Goal: Transaction & Acquisition: Book appointment/travel/reservation

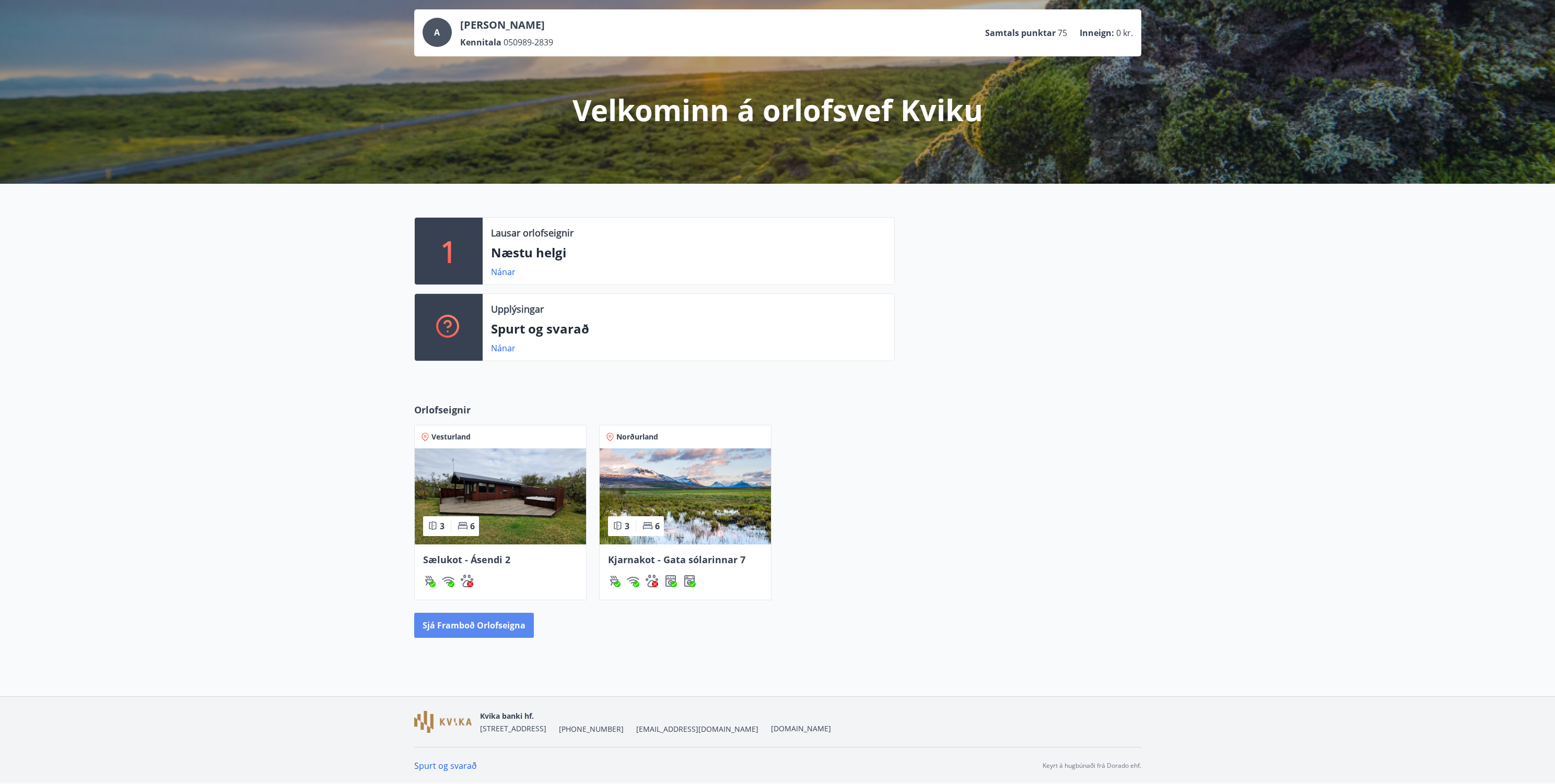
scroll to position [47, 0]
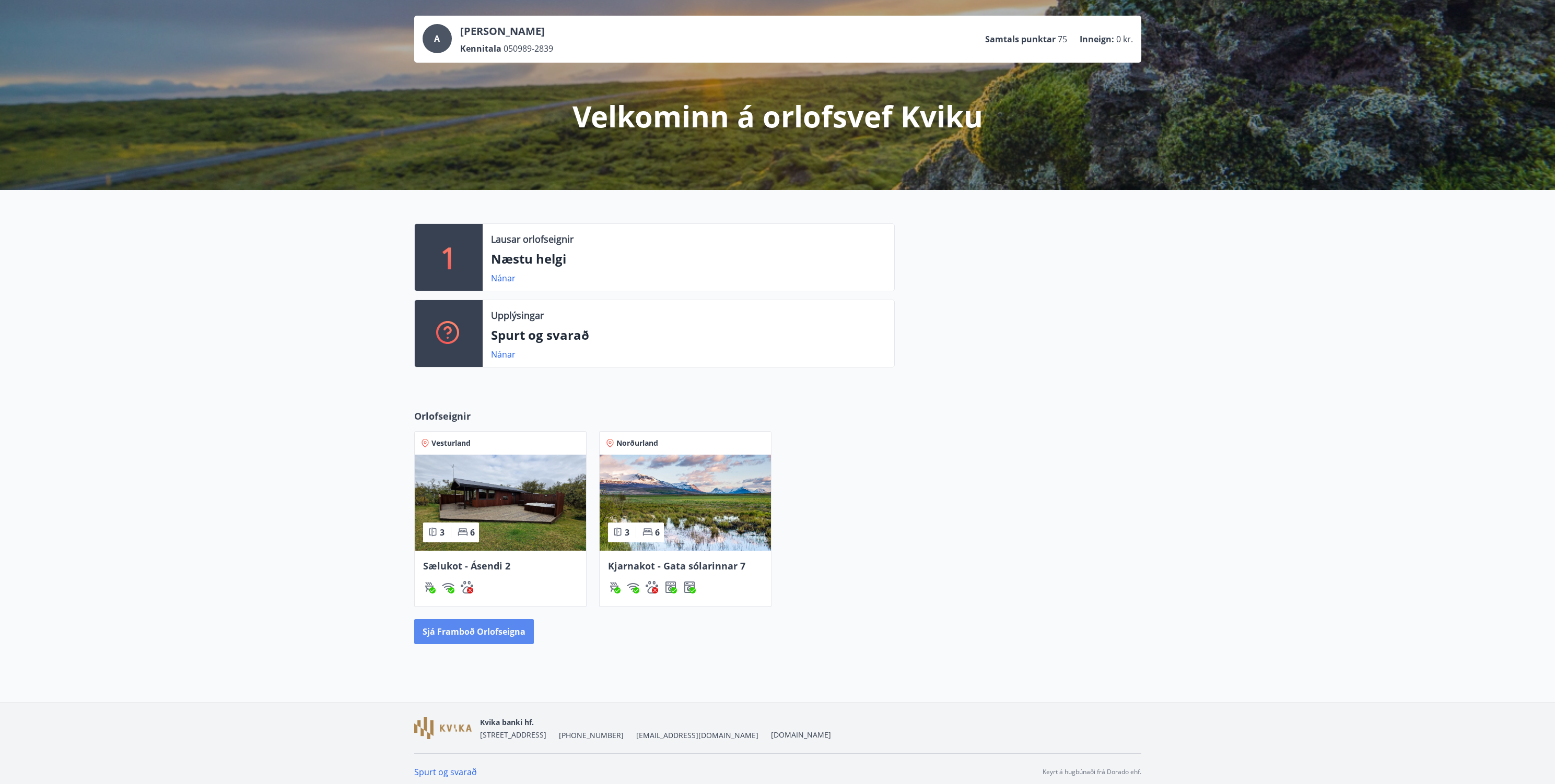
click at [486, 638] on button "Sjá framboð orlofseigna" at bounding box center [474, 631] width 120 height 25
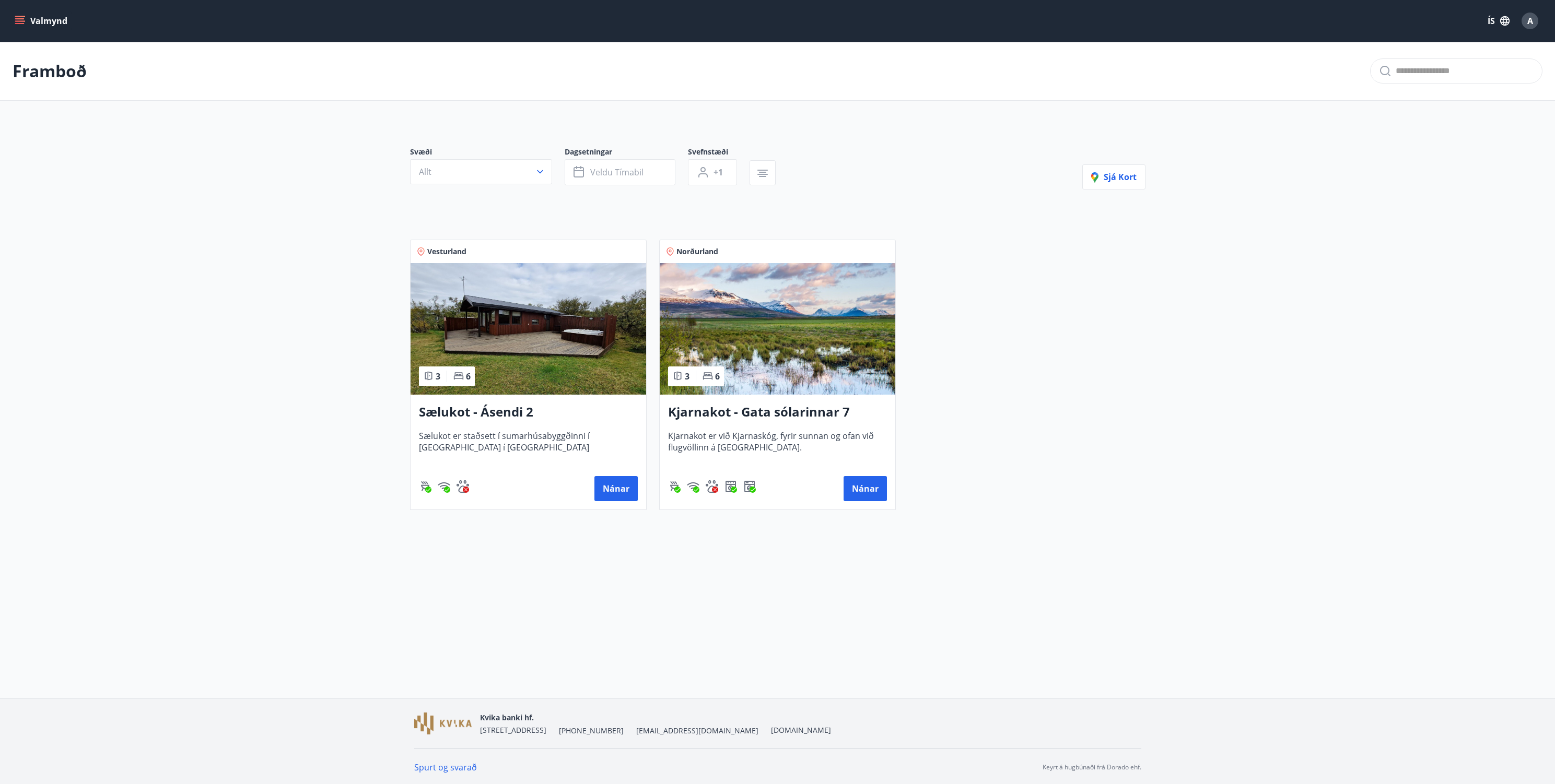
click at [875, 194] on div "Svæði Allt Dagsetningar Veldu tímabil Svefnstæði +1 Sjá kort Vesturland 3 6 Sæl…" at bounding box center [778, 320] width 752 height 397
click at [32, 18] on button "Valmynd" at bounding box center [42, 21] width 59 height 19
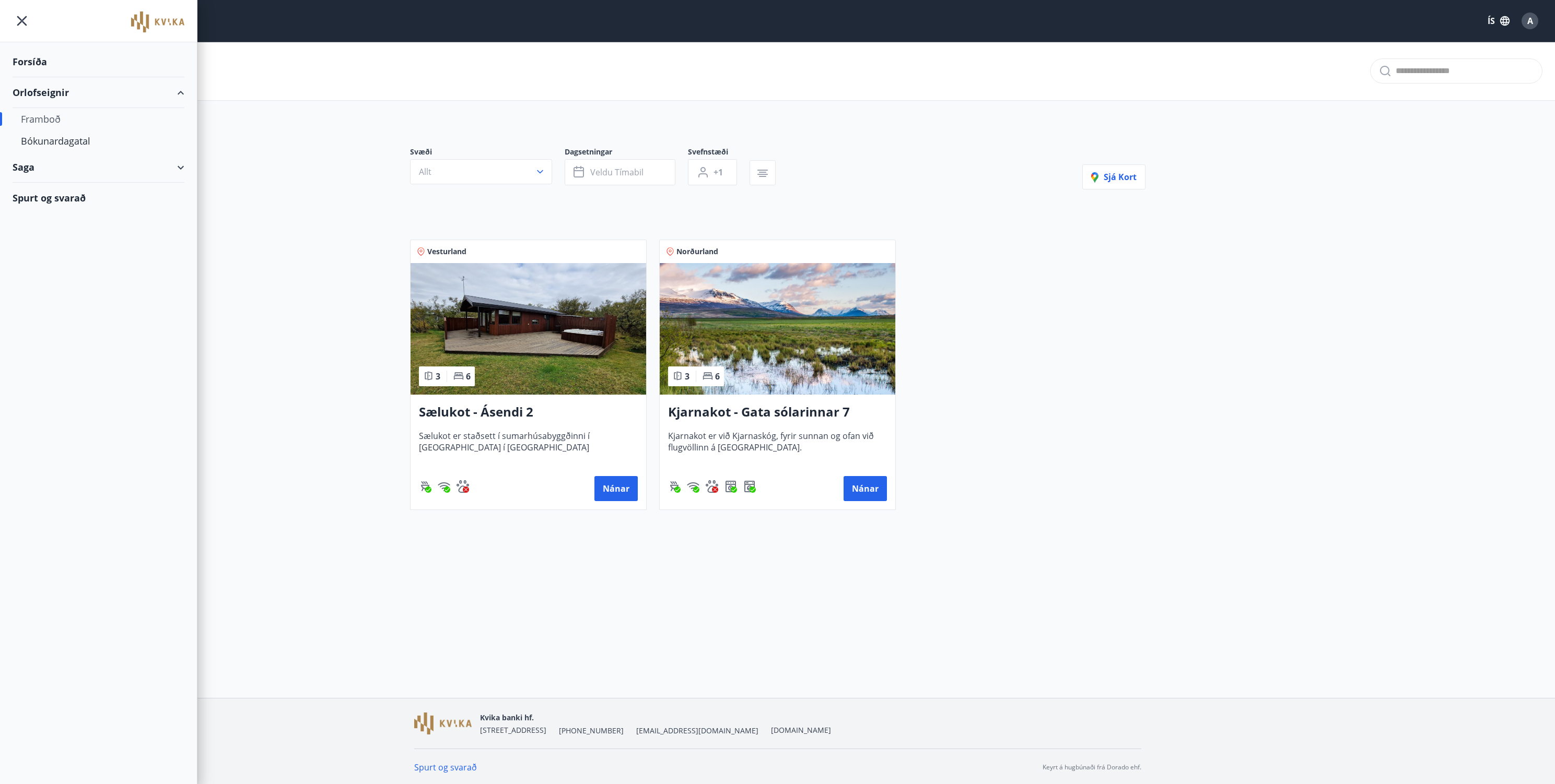
click at [29, 60] on div "Forsíða" at bounding box center [98, 62] width 172 height 31
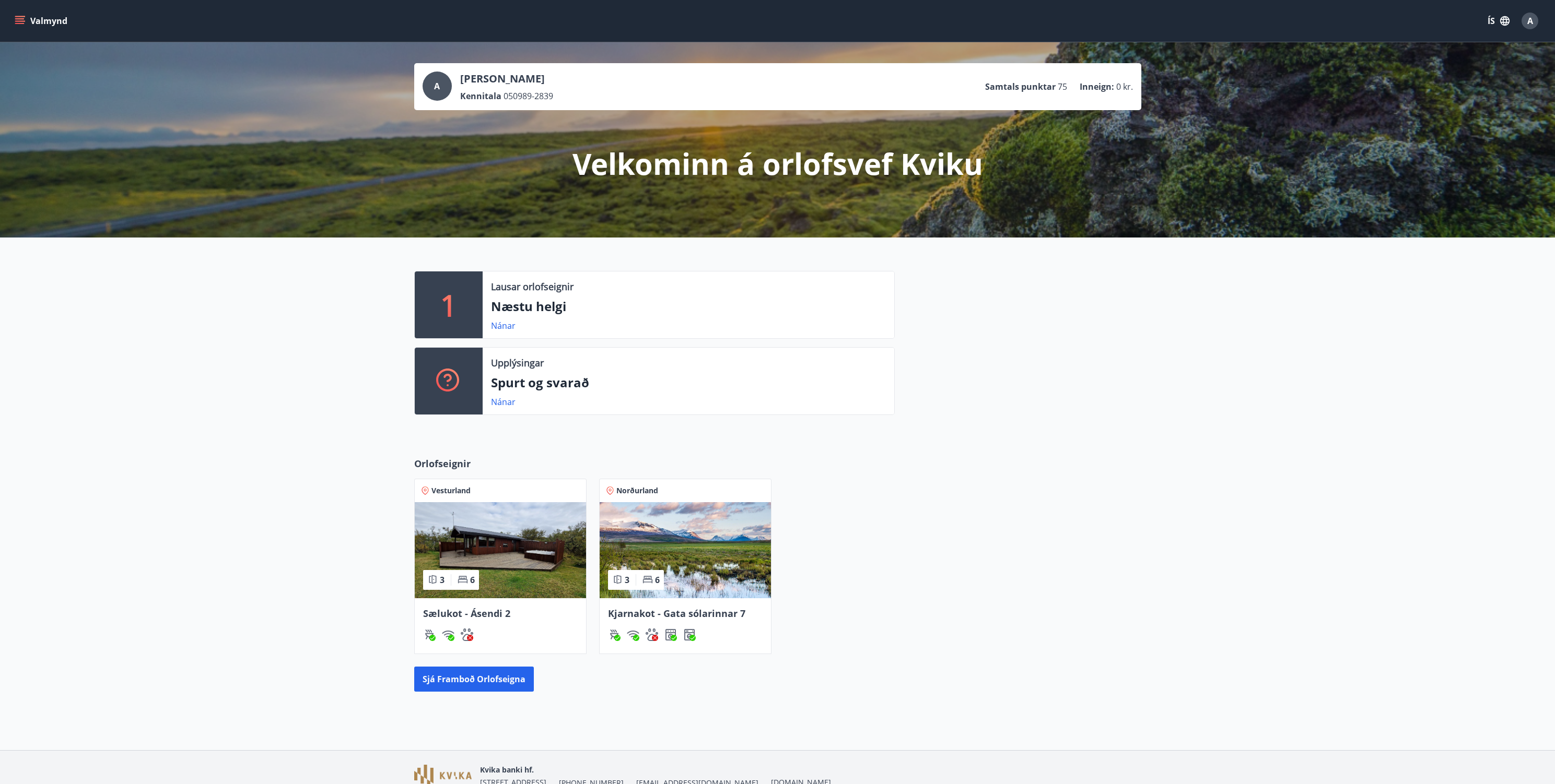
click at [21, 21] on icon "menu" at bounding box center [21, 21] width 12 height 1
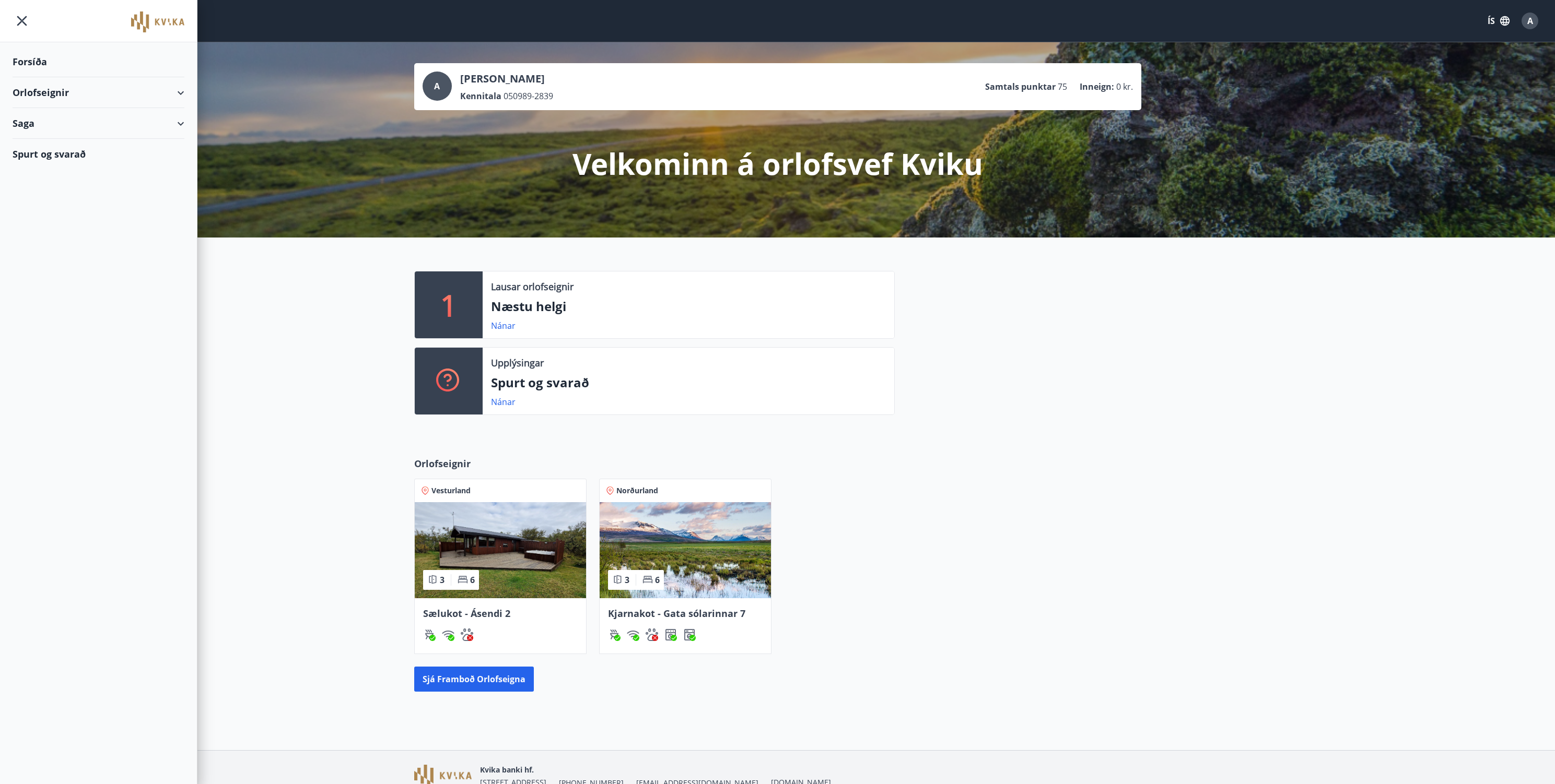
click at [47, 130] on div "Saga" at bounding box center [98, 123] width 172 height 31
click at [50, 243] on div "Spurt og svarað" at bounding box center [98, 242] width 172 height 30
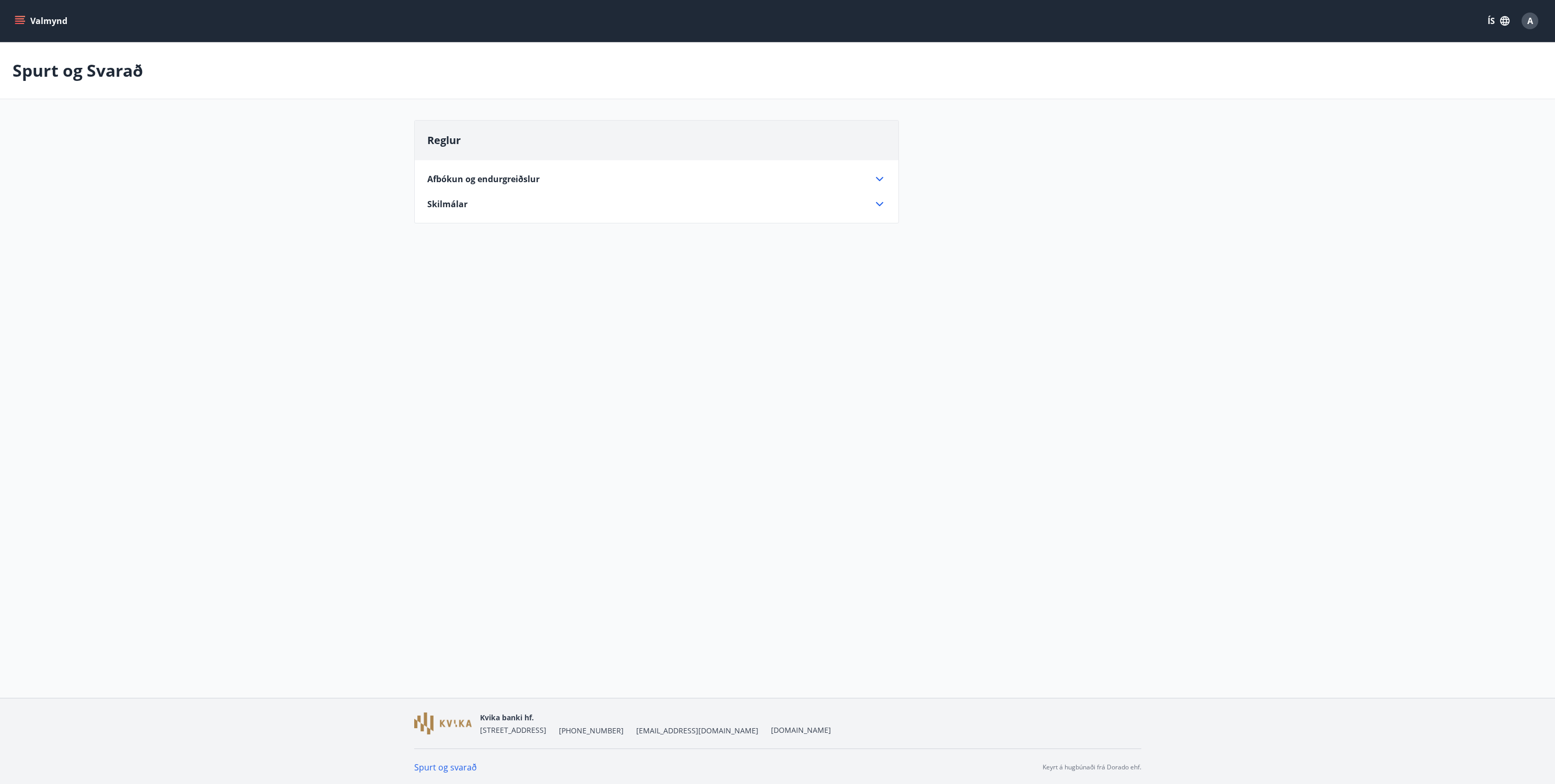
click at [533, 170] on div "Afbókun og endurgreiðslur Ef orlofshús er afbókað með minna en 14 daga fyrirvar…" at bounding box center [656, 185] width 484 height 50
click at [538, 178] on span "Afbókun og endurgreiðslur" at bounding box center [483, 179] width 112 height 12
click at [452, 235] on span "Skilmálar" at bounding box center [447, 231] width 40 height 12
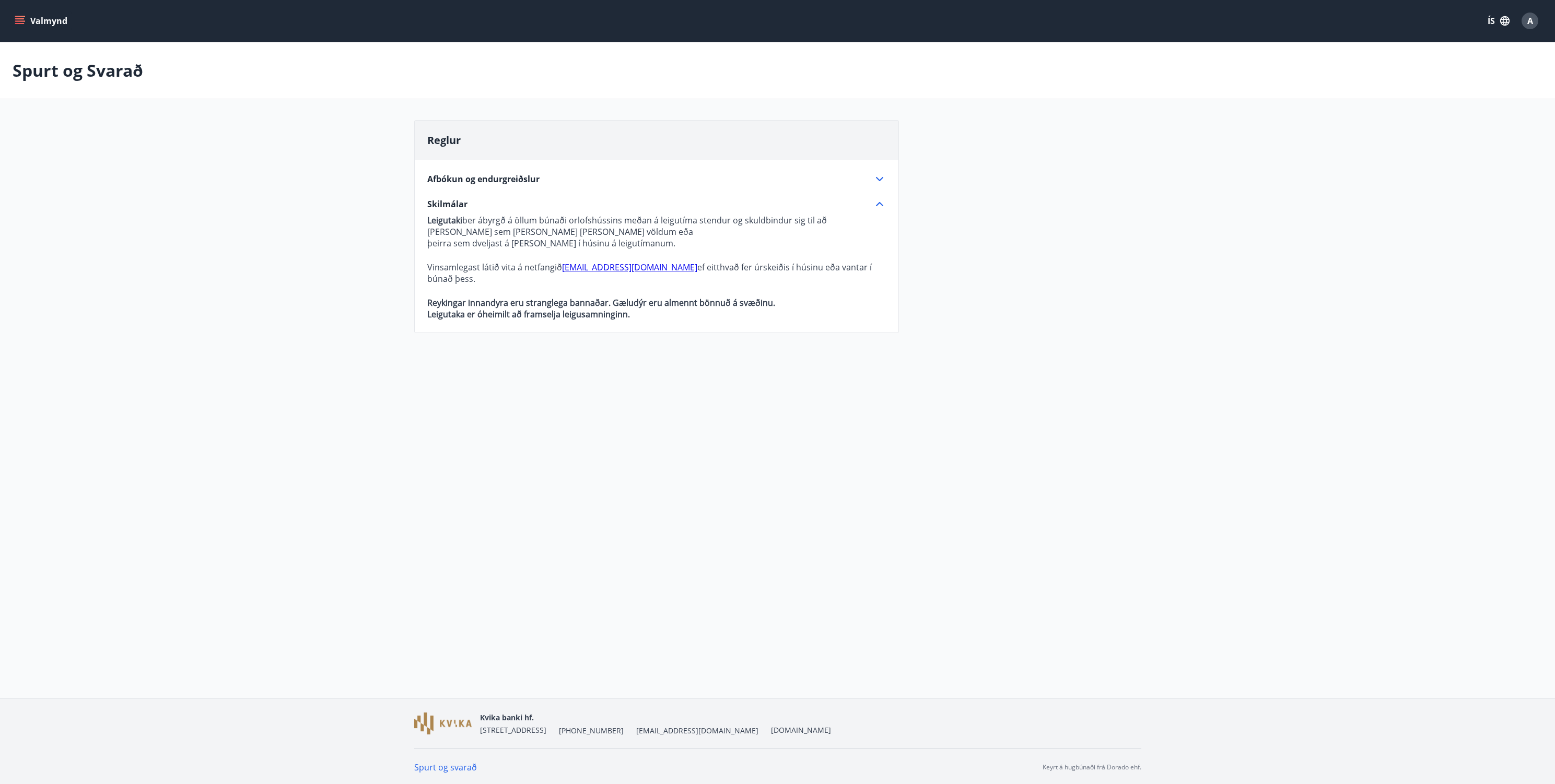
click at [481, 184] on span "Afbókun og endurgreiðslur" at bounding box center [483, 179] width 112 height 12
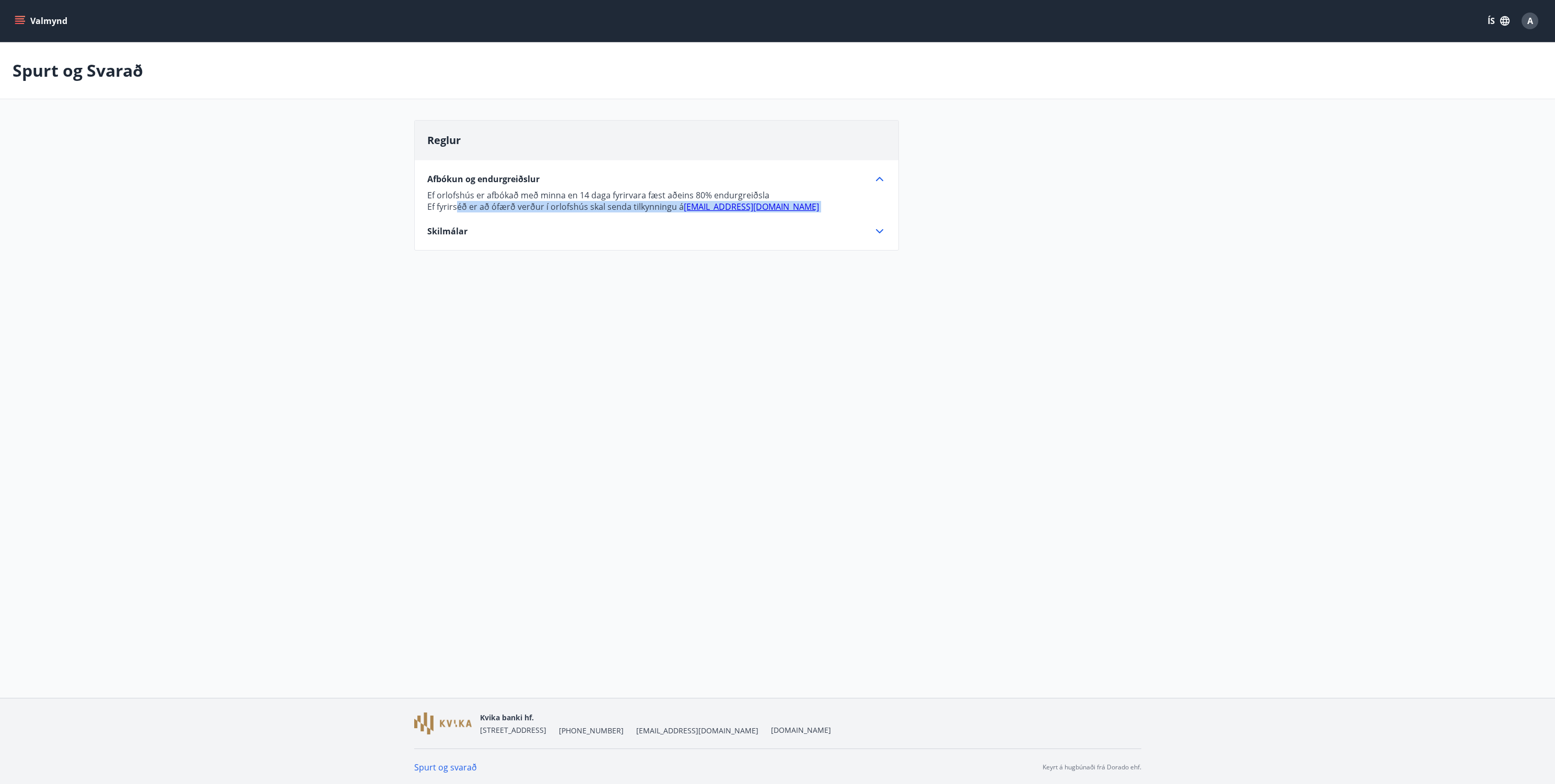
drag, startPoint x: 507, startPoint y: 215, endPoint x: 536, endPoint y: 220, distance: 29.4
click at [522, 218] on div "Afbókun og endurgreiðslur Ef orlofshús er afbókað með minna en 14 daga fyrirvar…" at bounding box center [656, 198] width 484 height 77
click at [535, 220] on div "Afbókun og endurgreiðslur Ef orlofshús er afbókað með minna en 14 daga fyrirvar…" at bounding box center [656, 198] width 484 height 77
click at [650, 236] on div "Skilmálar" at bounding box center [650, 231] width 446 height 12
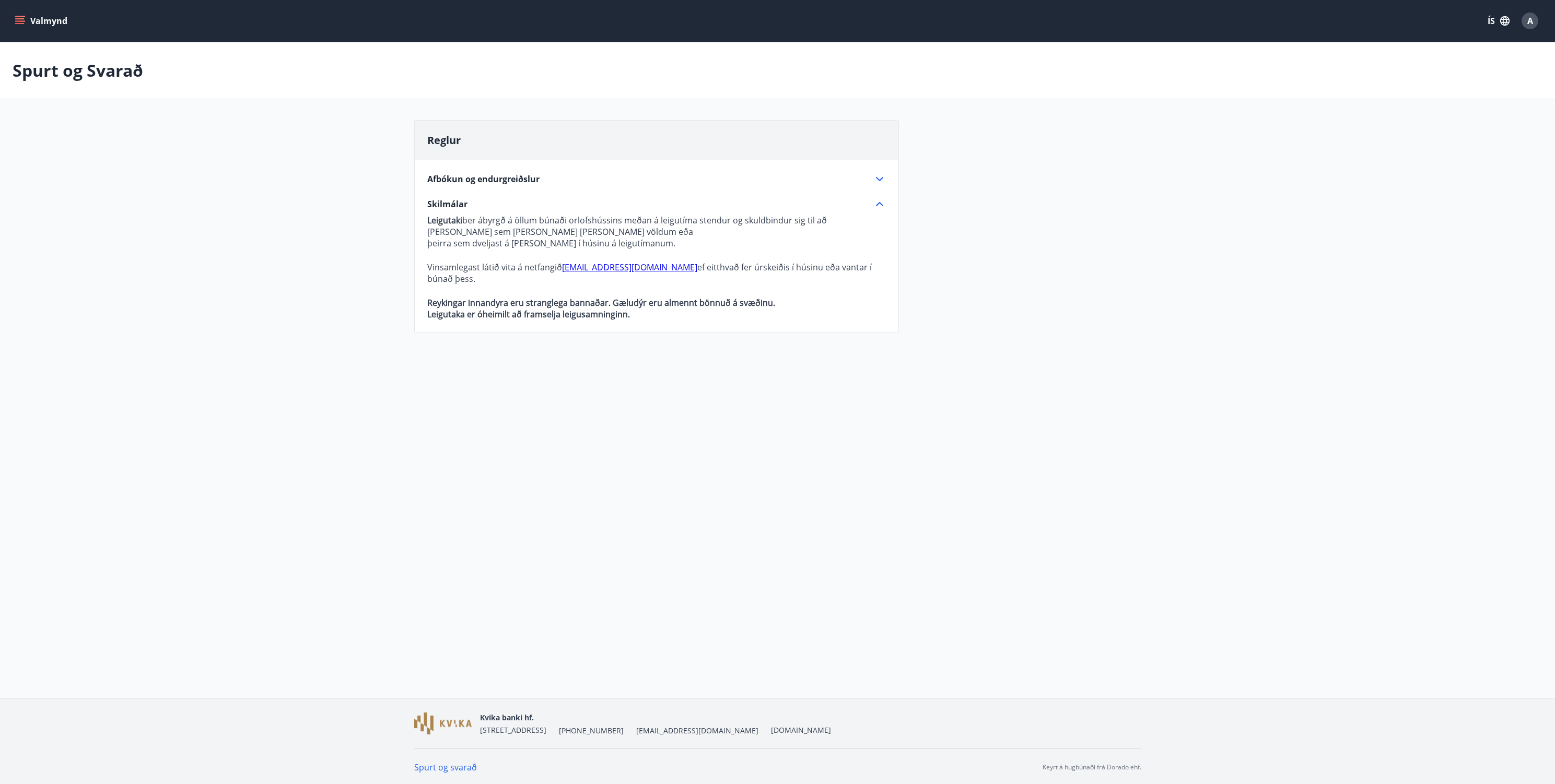
click at [25, 19] on button "Valmynd" at bounding box center [42, 21] width 59 height 19
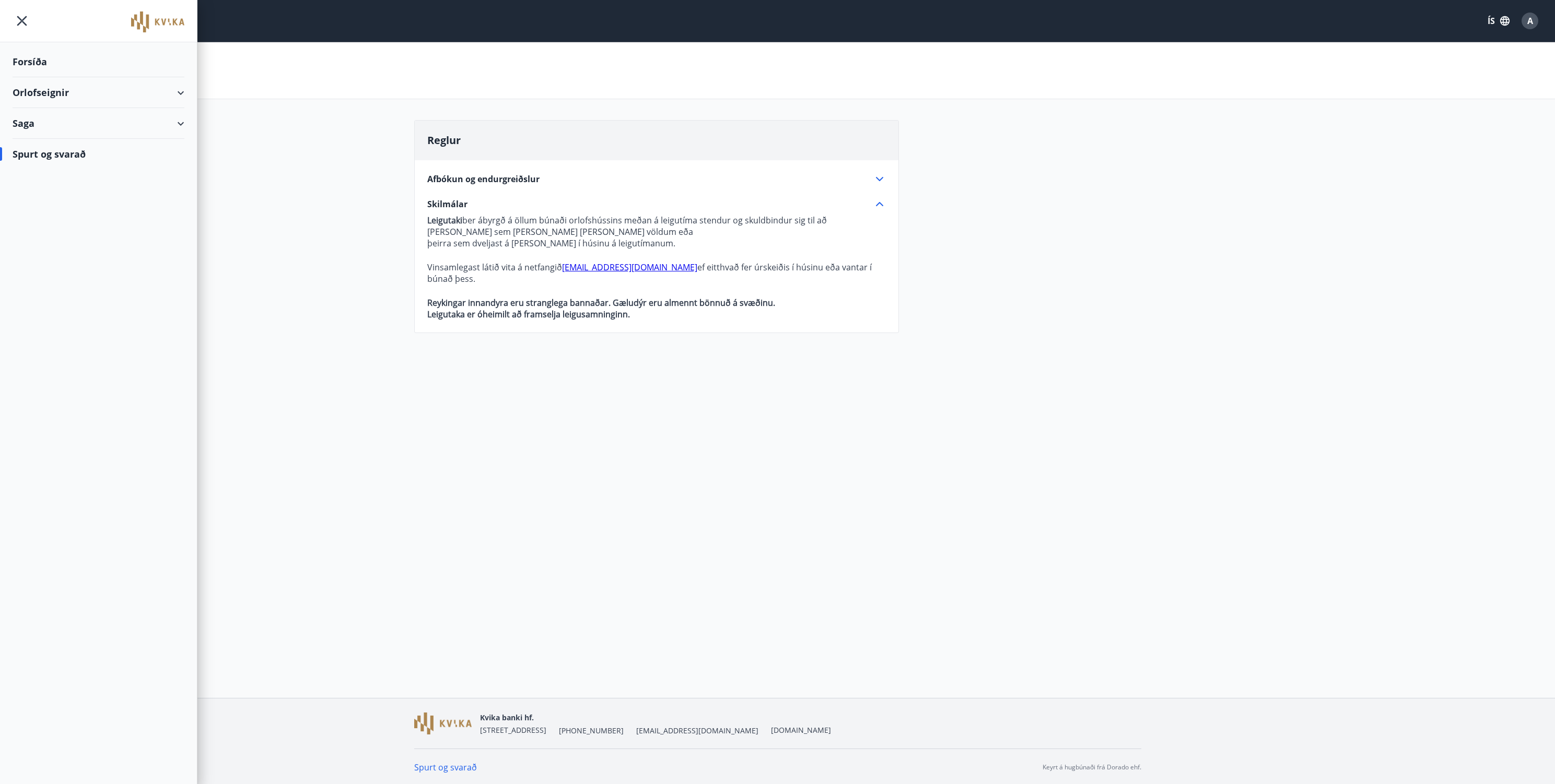
click at [180, 123] on div "Saga" at bounding box center [98, 123] width 172 height 31
click at [175, 94] on div "Orlofseignir" at bounding box center [98, 92] width 172 height 31
click at [47, 119] on div "Framboð" at bounding box center [98, 119] width 155 height 22
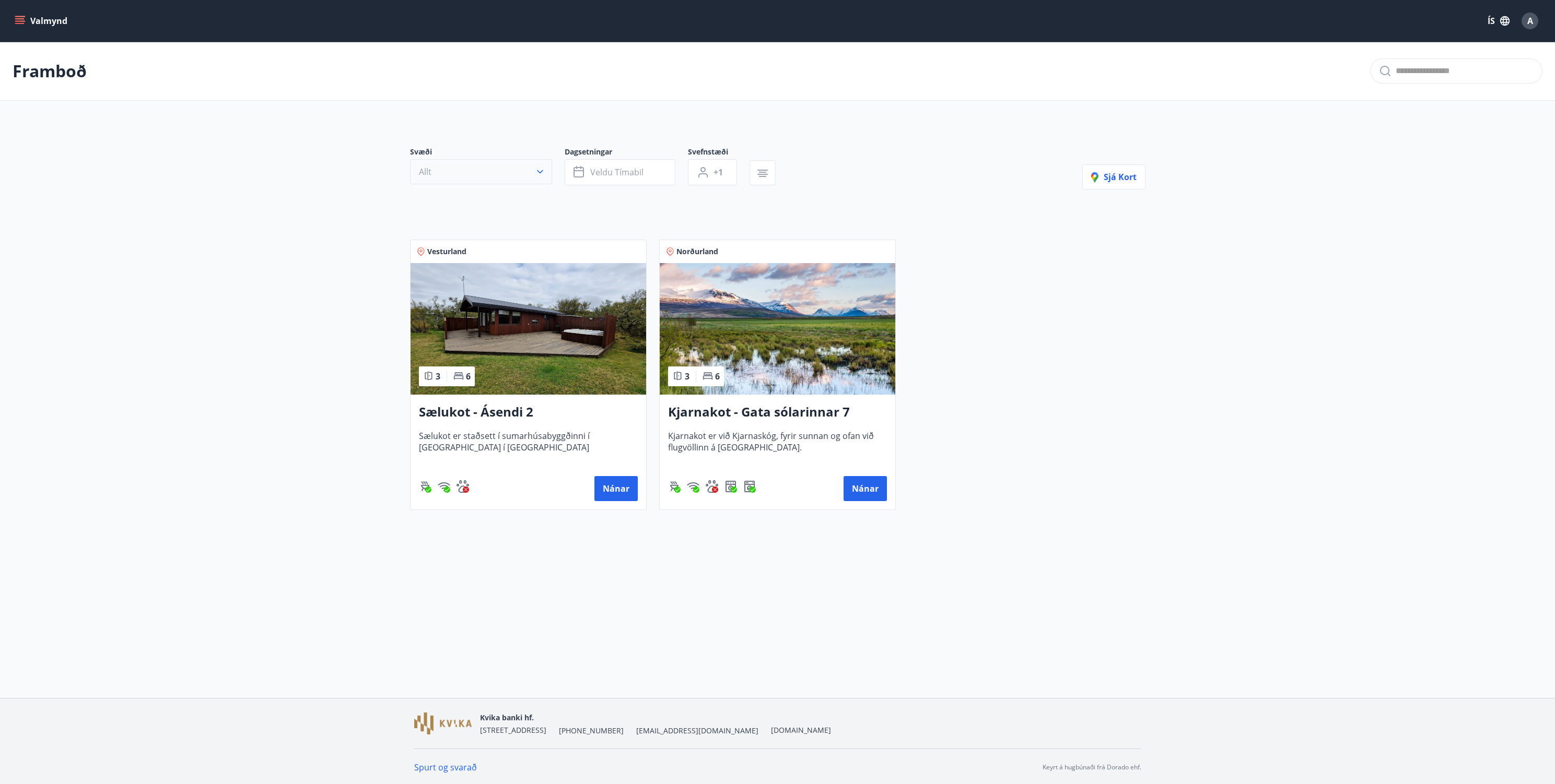
click at [494, 178] on button "Allt" at bounding box center [481, 172] width 142 height 25
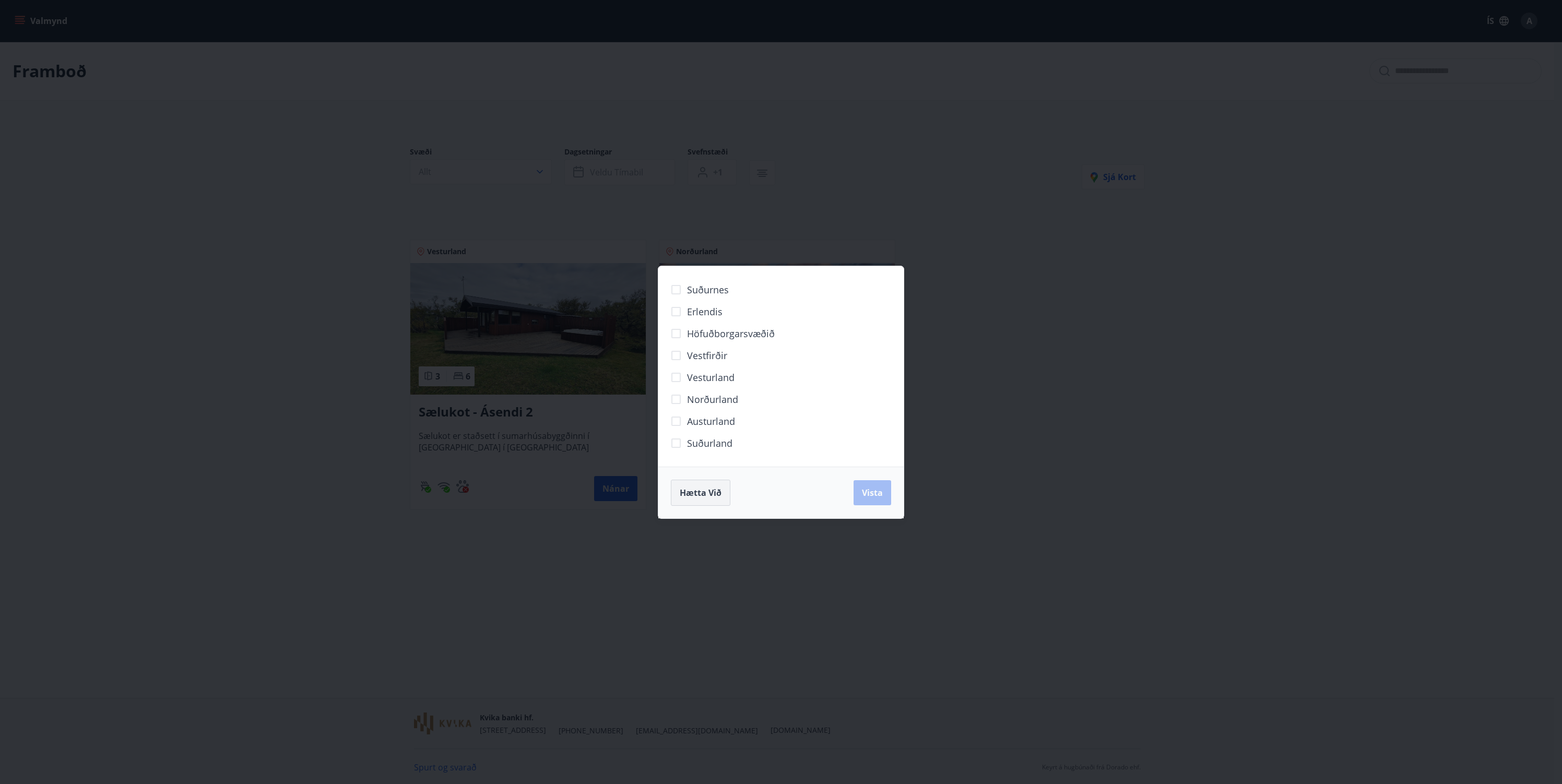
click at [696, 487] on span "Hætta við" at bounding box center [700, 492] width 42 height 12
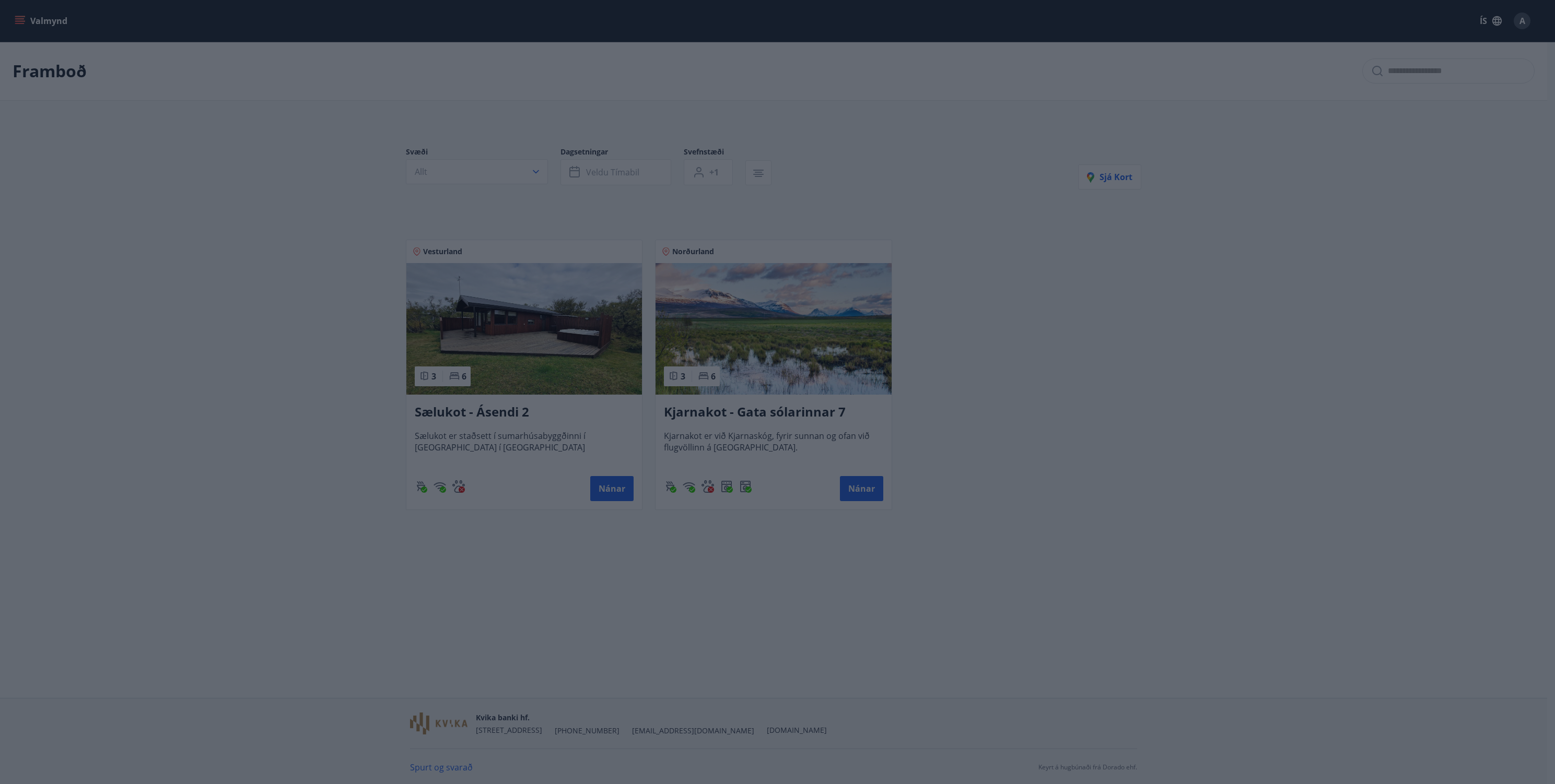
click at [994, 446] on div "Vesturland 3 6 Sælukot - Ásendi 2 Sælukot er staðsett í sumarhúsabyggðinni í Hú…" at bounding box center [767, 369] width 748 height 283
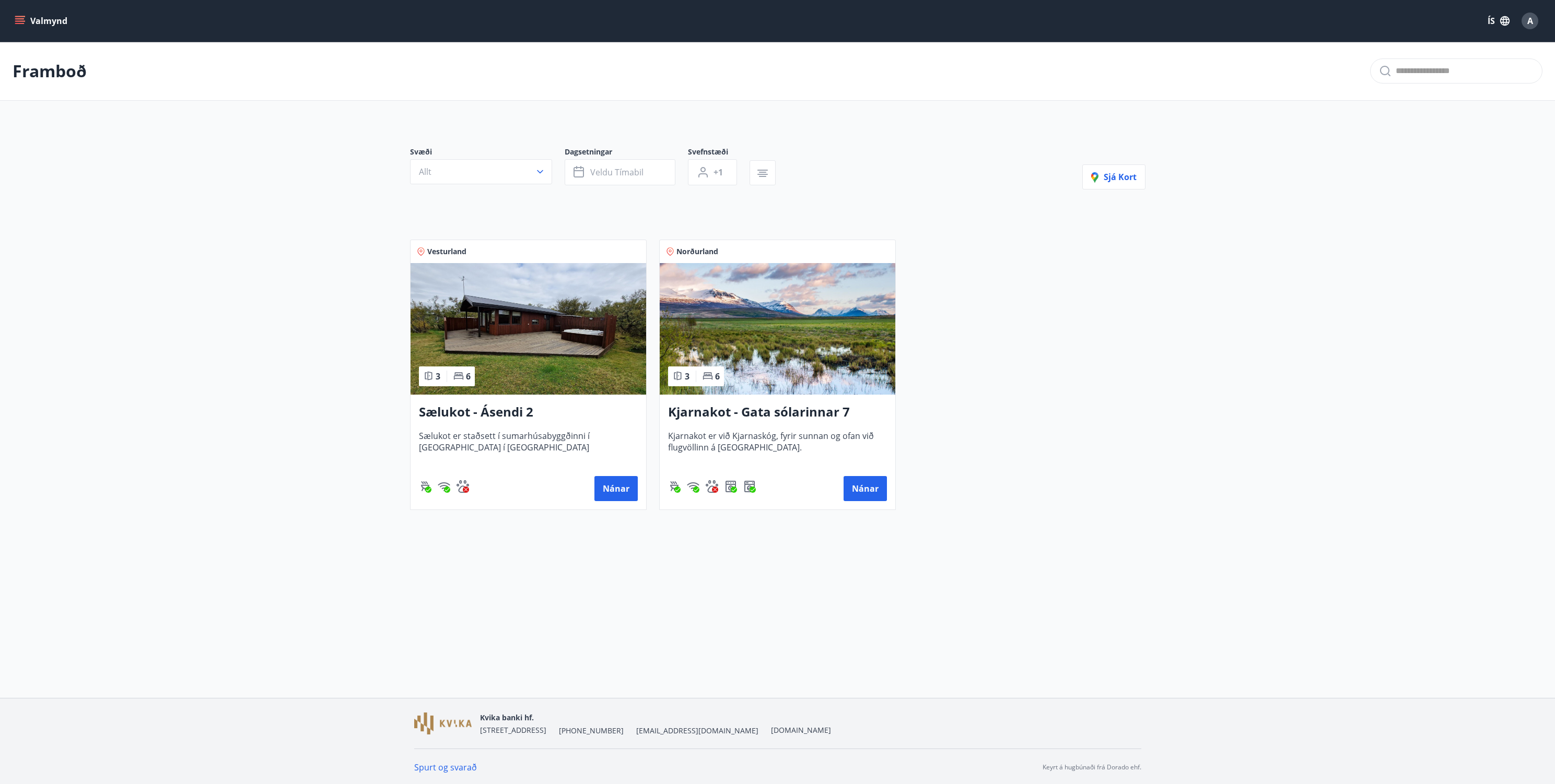
click at [781, 179] on div at bounding box center [769, 172] width 39 height 25
click at [761, 176] on icon "button" at bounding box center [763, 176] width 7 height 1
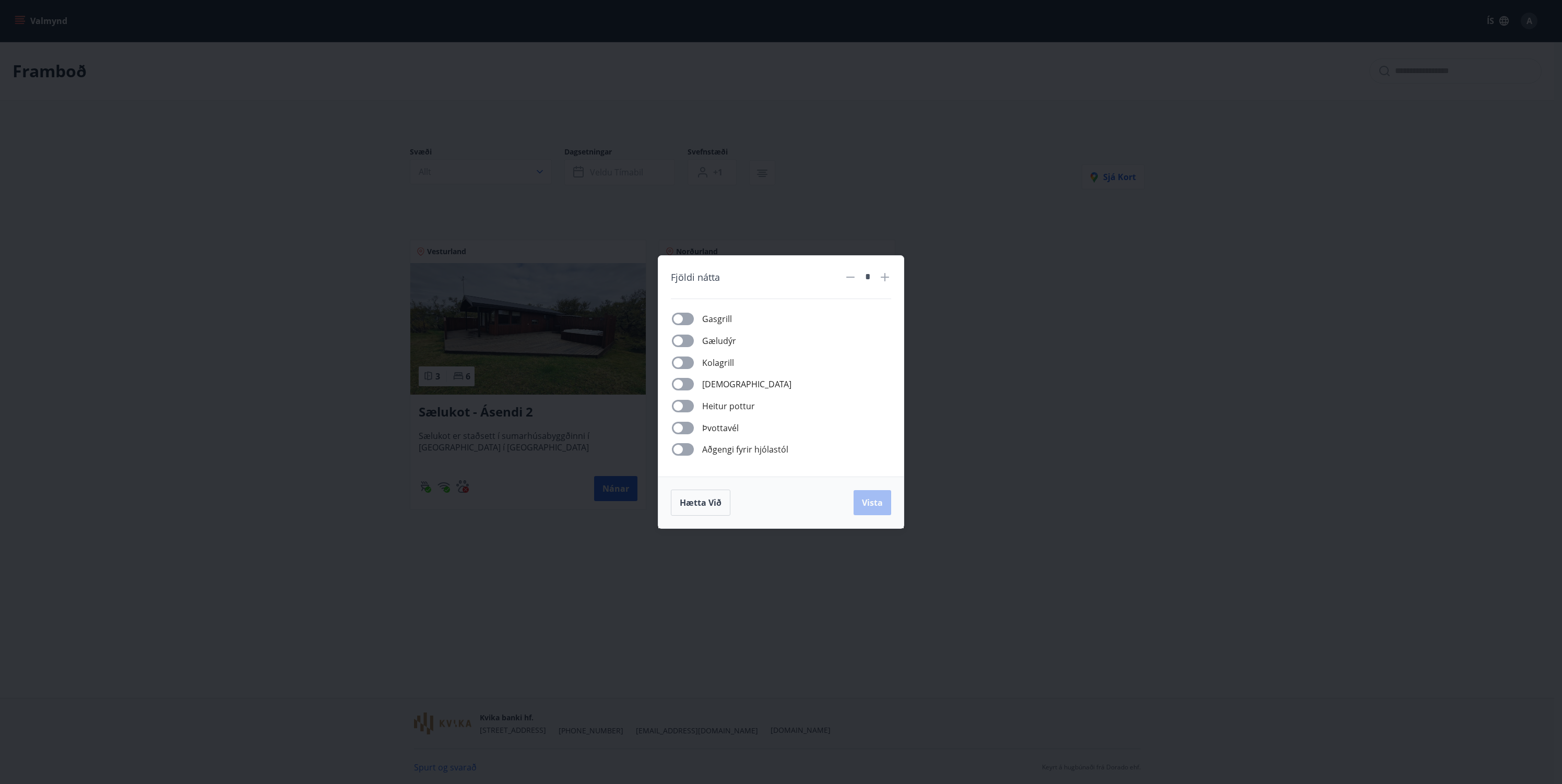
click at [977, 397] on div "Fjöldi nátta * Gasgrill Gæludýr Kolagrill Þurrkari Heitur pottur Þvottavél Aðge…" at bounding box center [781, 392] width 1562 height 784
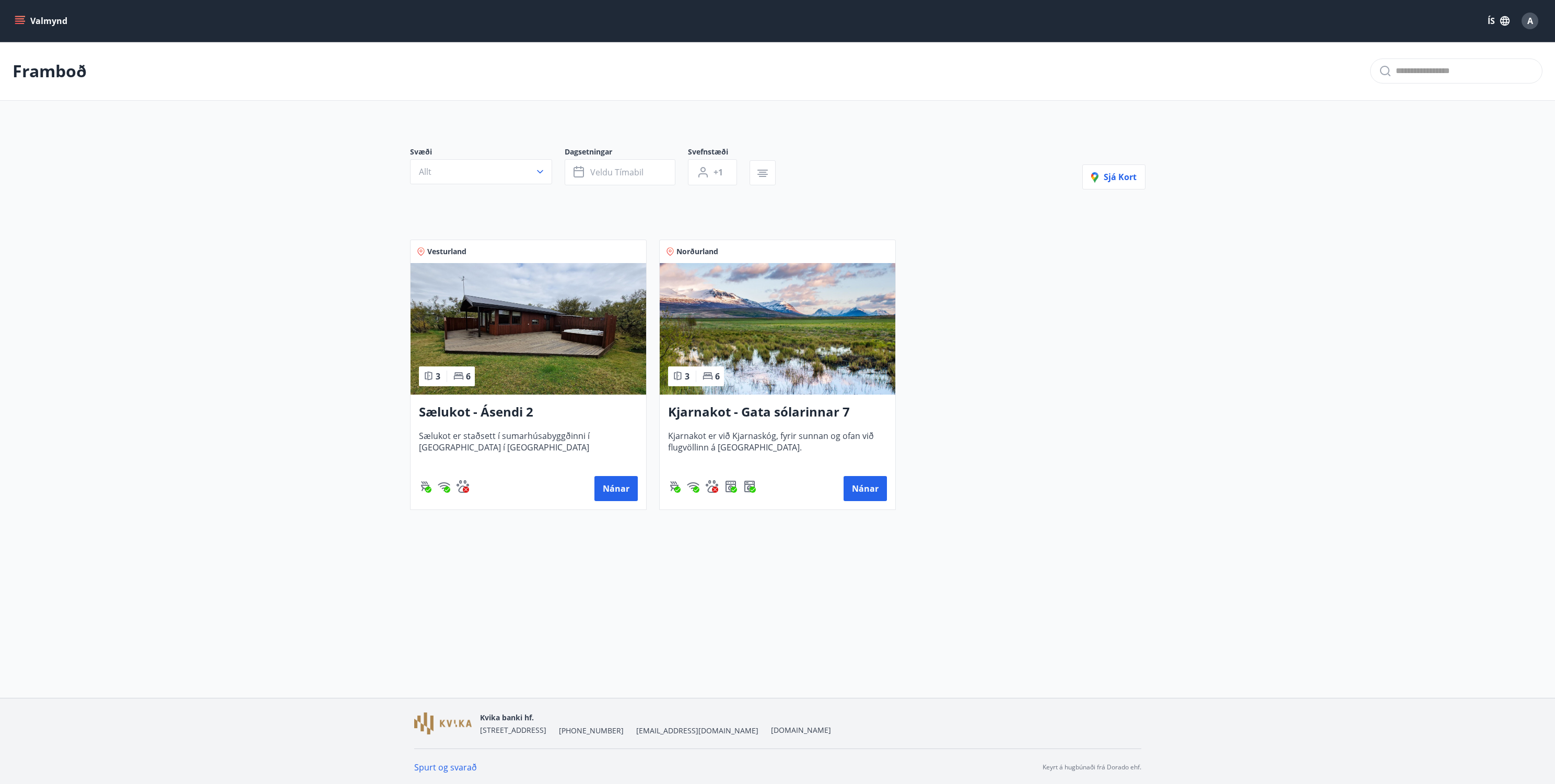
drag, startPoint x: 1189, startPoint y: 462, endPoint x: 1132, endPoint y: 452, distance: 57.9
click at [1189, 462] on main "Framboð Svæði Allt Dagsetningar Veldu tímabil Svefnstæði +1 Sjá kort Vesturland…" at bounding box center [777, 280] width 1555 height 477
click at [51, 84] on div "Framboð" at bounding box center [777, 71] width 1555 height 59
click at [58, 14] on button "Valmynd" at bounding box center [42, 21] width 59 height 19
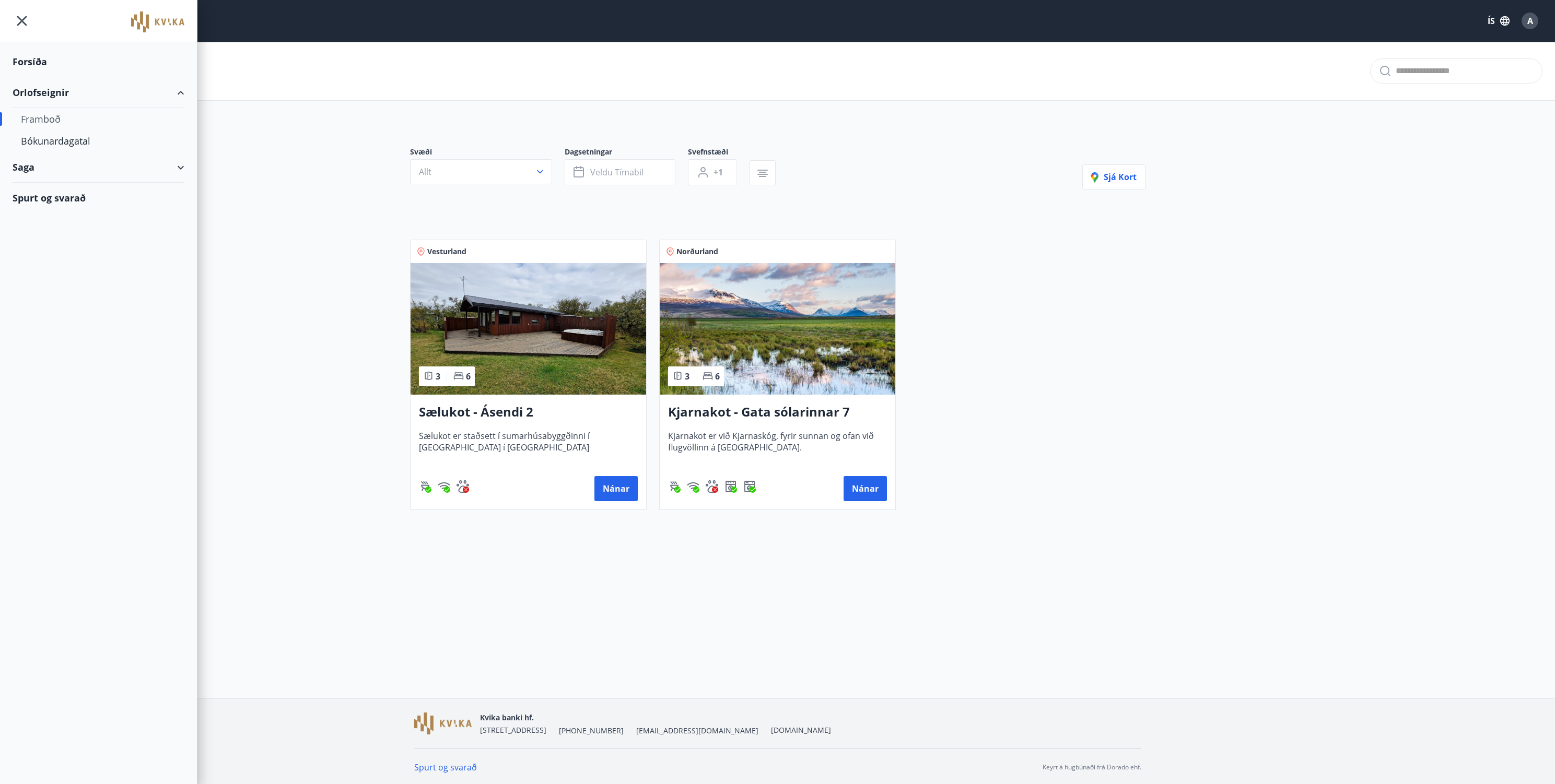
click at [25, 167] on div "Saga" at bounding box center [98, 167] width 172 height 31
click at [33, 62] on div "Forsíða" at bounding box center [98, 62] width 172 height 31
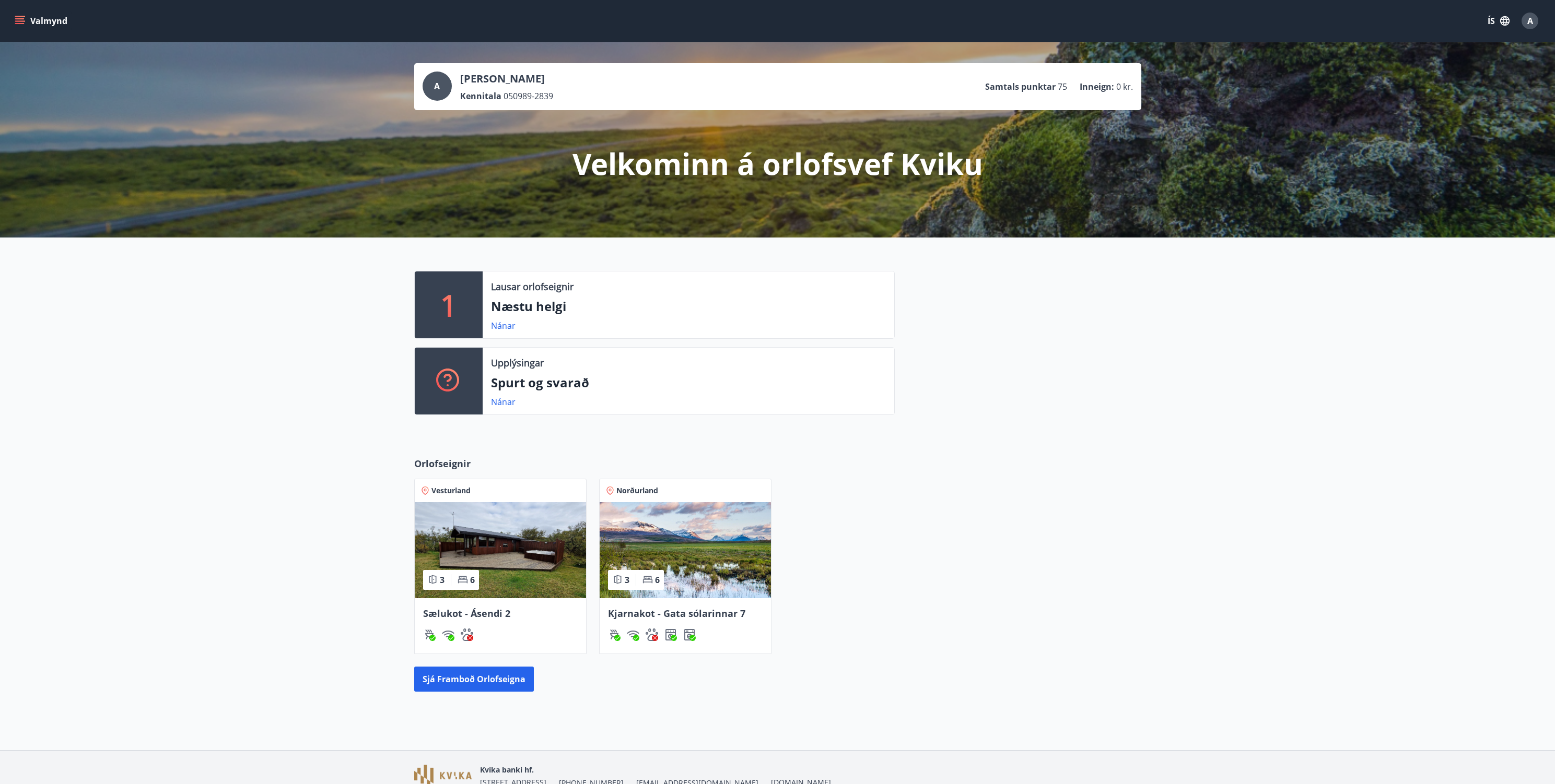
click at [1071, 493] on div "Vesturland 3 6 Sælukot - Ásendi 2 Norðurland 3 6 Kjarnakot - Gata sólarinnar 7" at bounding box center [771, 560] width 740 height 188
click at [19, 18] on icon "menu" at bounding box center [19, 21] width 10 height 10
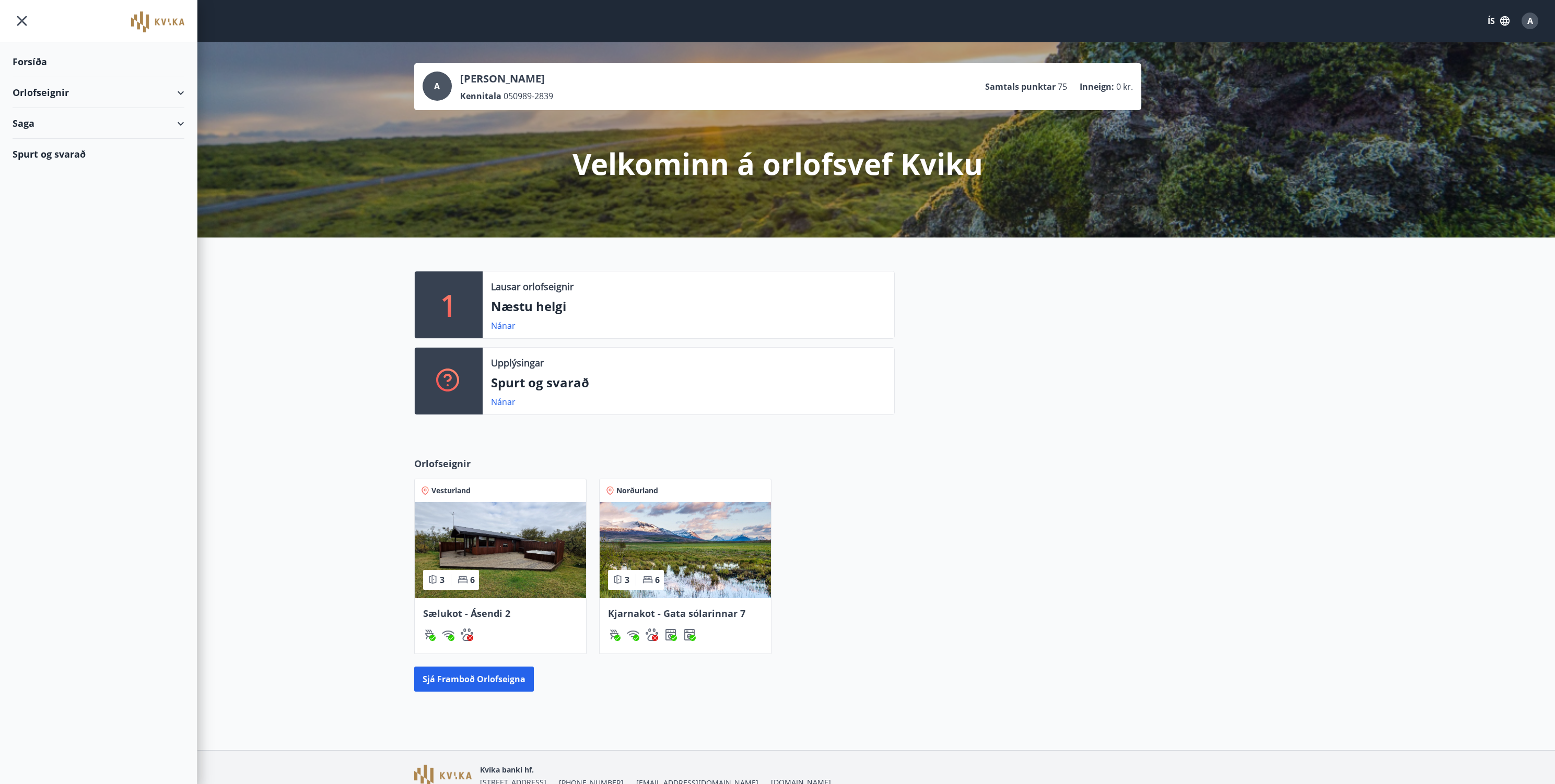
click at [35, 58] on div "Forsíða" at bounding box center [98, 62] width 172 height 31
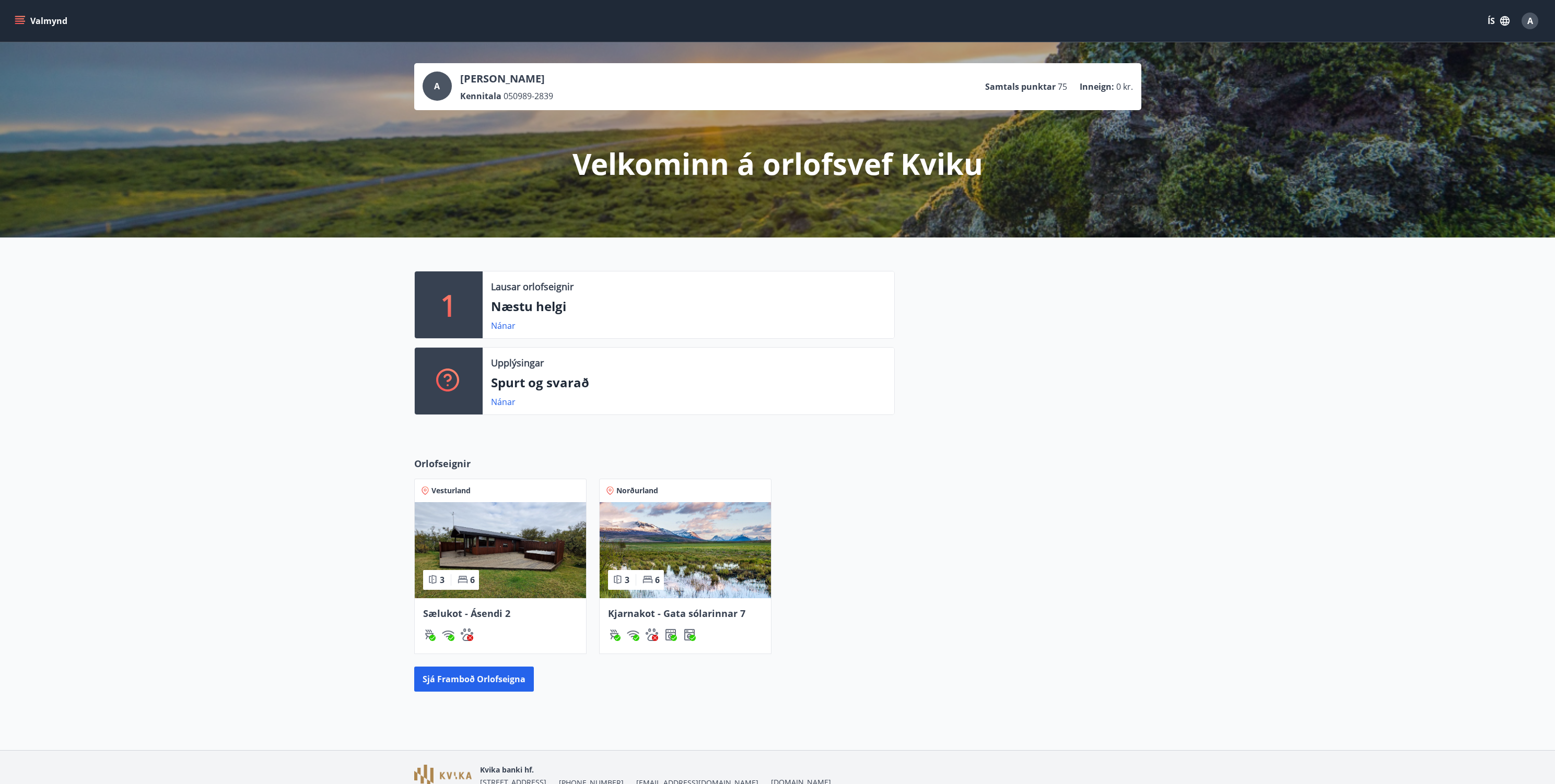
click at [302, 438] on div "1 Lausar orlofseignir Næstu helgi Nánar Upplýsingar Spurt og svarað Nánar" at bounding box center [777, 339] width 1555 height 203
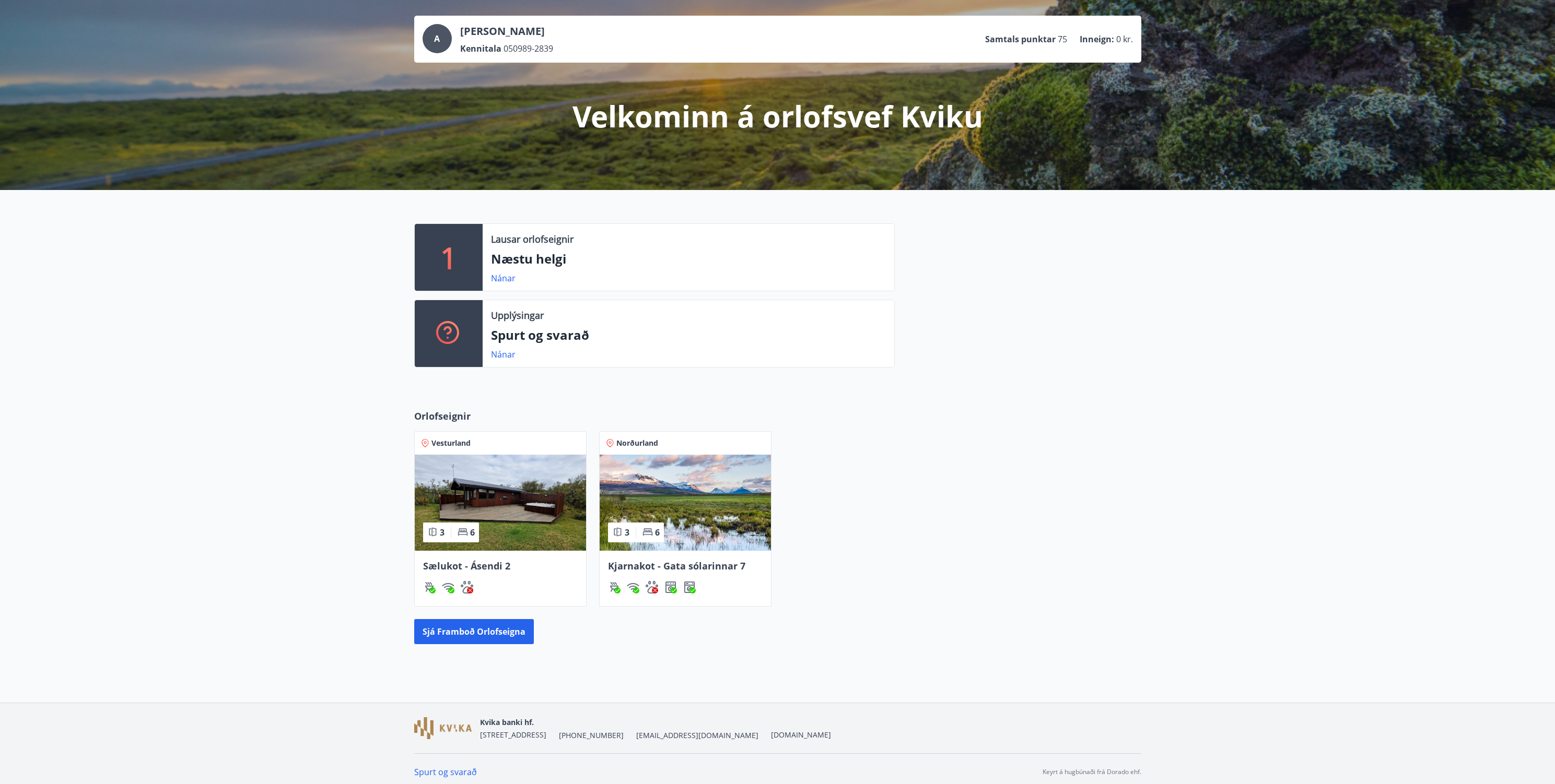
scroll to position [41, 0]
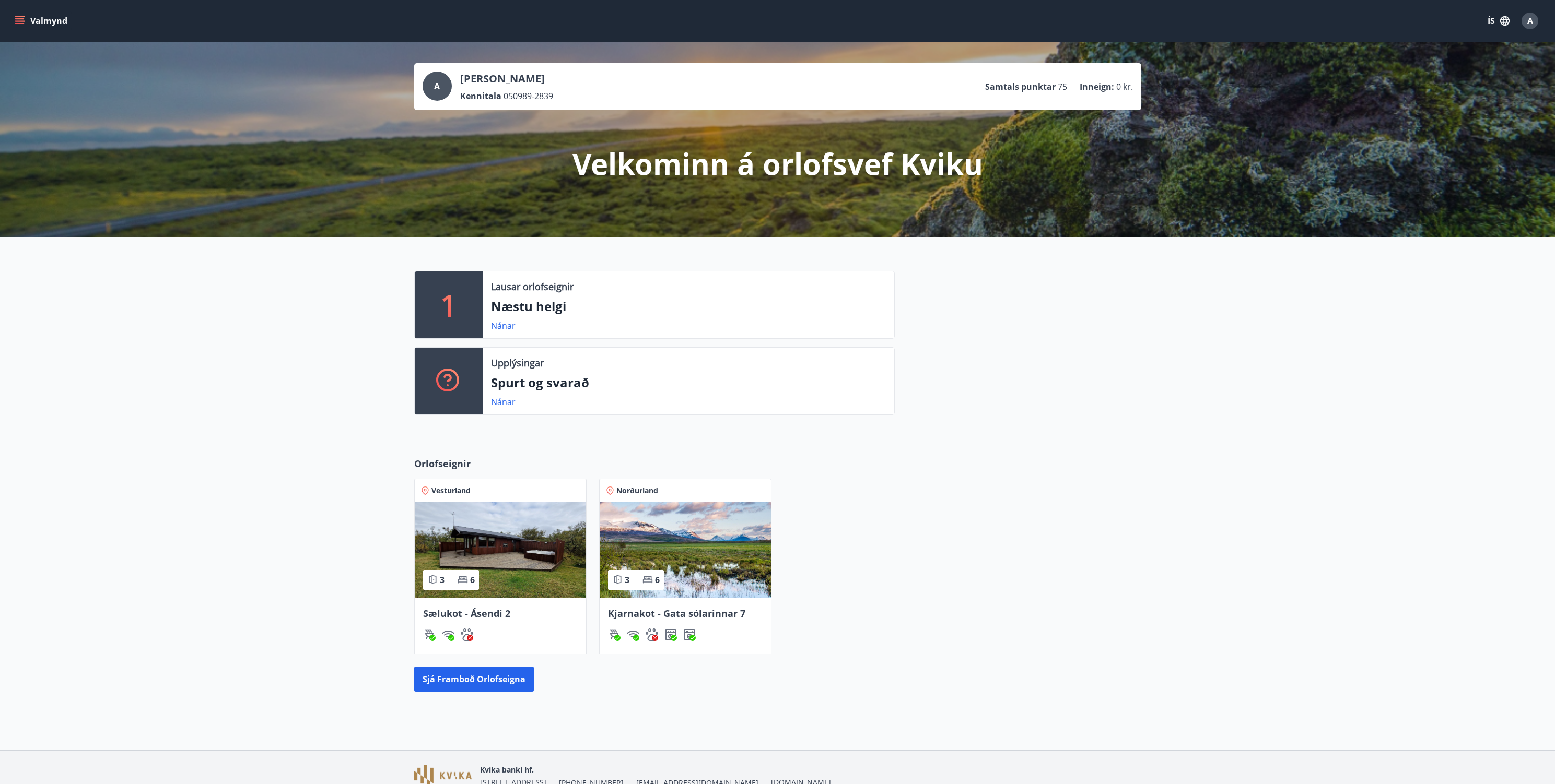
click at [981, 495] on div "Vesturland 3 6 Sælukot - Ásendi 2 Norðurland 3 6 Kjarnakot - Gata sólarinnar 7" at bounding box center [771, 560] width 740 height 188
click at [43, 25] on button "Valmynd" at bounding box center [42, 21] width 59 height 19
click at [321, 317] on div "1 Lausar orlofseignir Næstu helgi Nánar Upplýsingar Spurt og svarað Nánar" at bounding box center [777, 339] width 1555 height 203
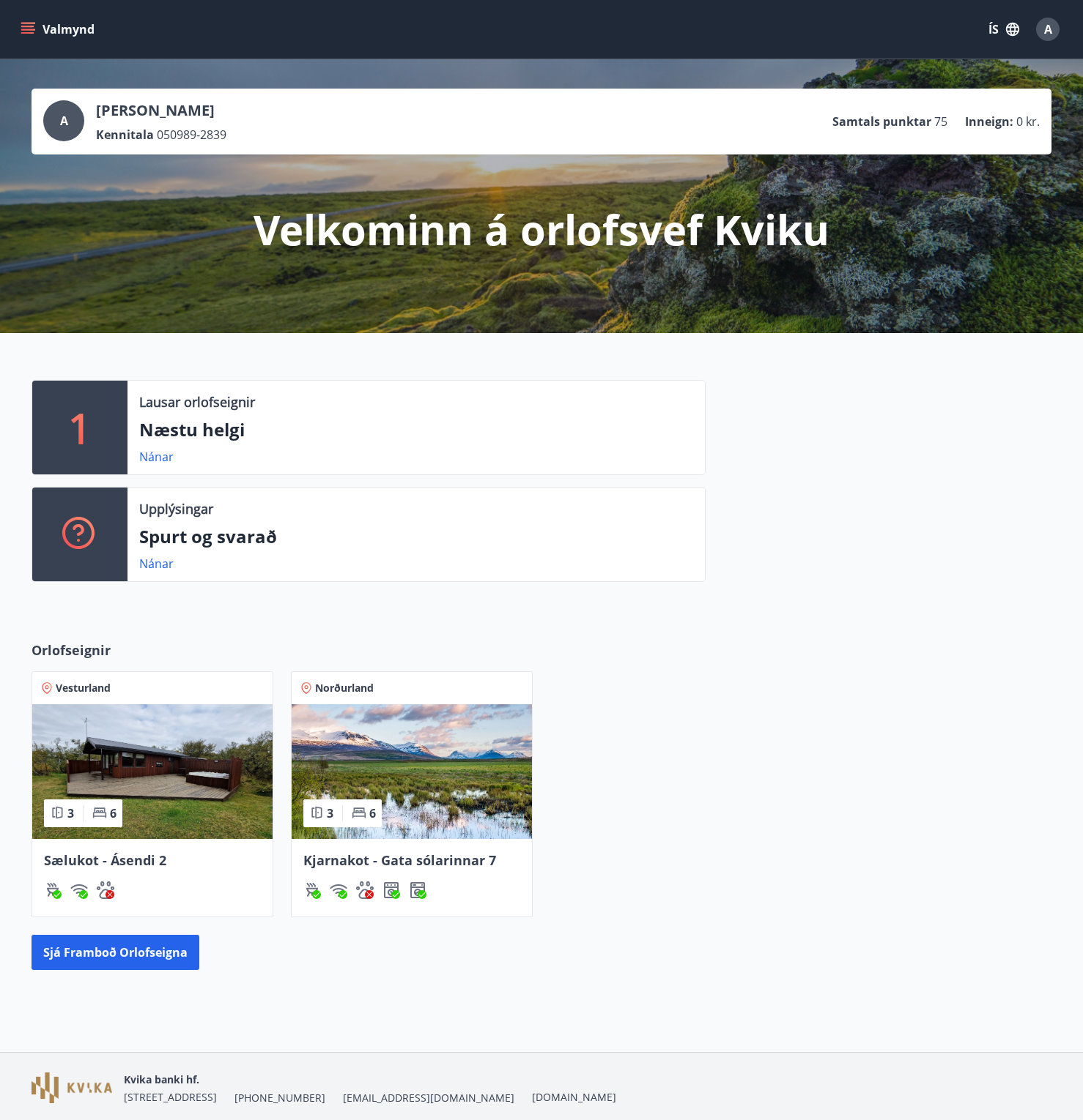
click at [78, 20] on button "Valmynd" at bounding box center [59, 29] width 83 height 26
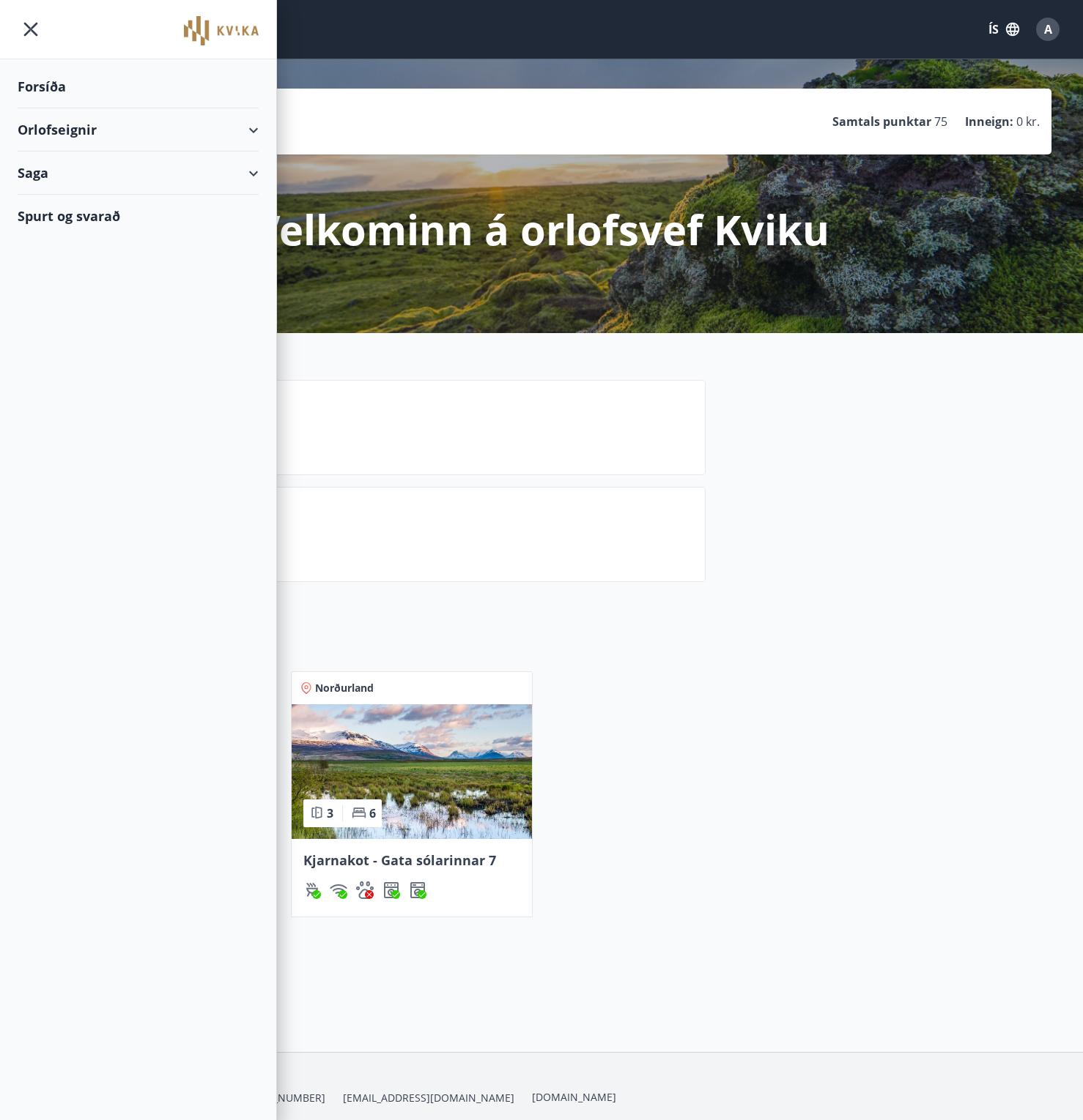
click at [46, 94] on div "Forsíða" at bounding box center [138, 87] width 241 height 43
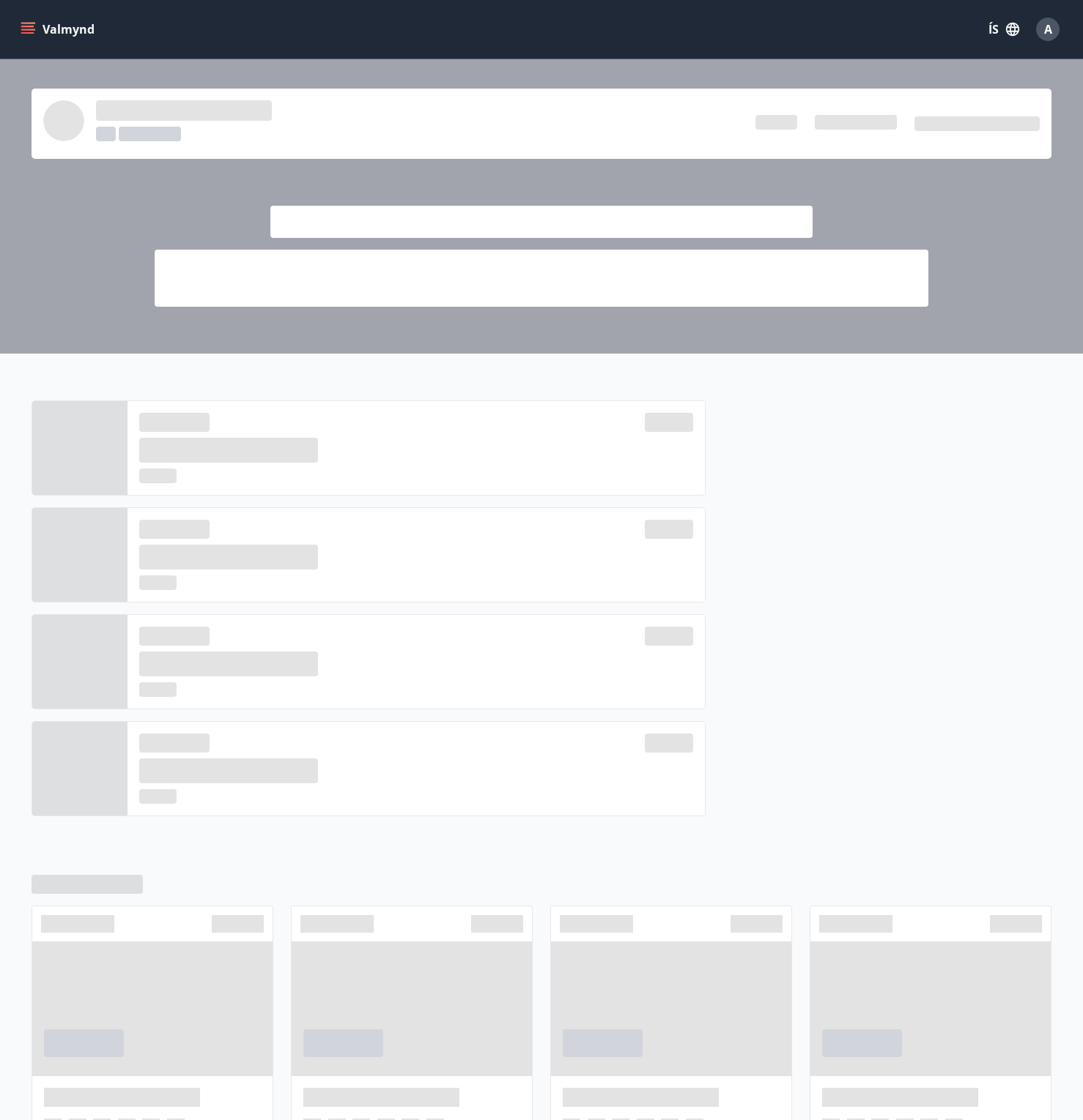
drag, startPoint x: 740, startPoint y: 371, endPoint x: 841, endPoint y: 793, distance: 433.9
click at [839, 788] on main at bounding box center [541, 645] width 1083 height 1172
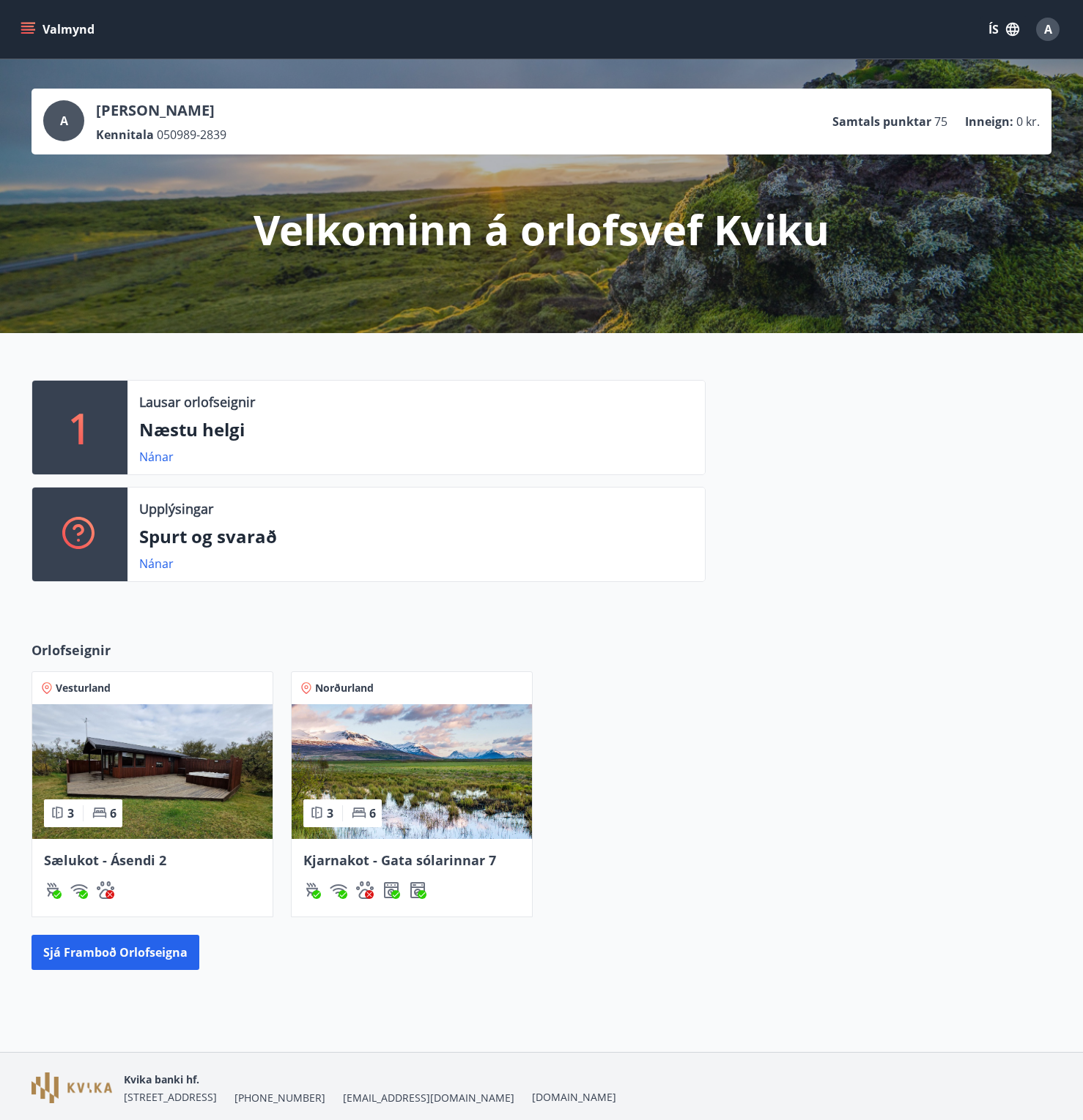
click at [845, 762] on div "Vesturland 3 6 Sælukot - Ásendi 2 Norðurland 3 6 Kjarnakot - Gata sólarinnar 7" at bounding box center [532, 786] width 1037 height 264
